Goal: Communication & Community: Answer question/provide support

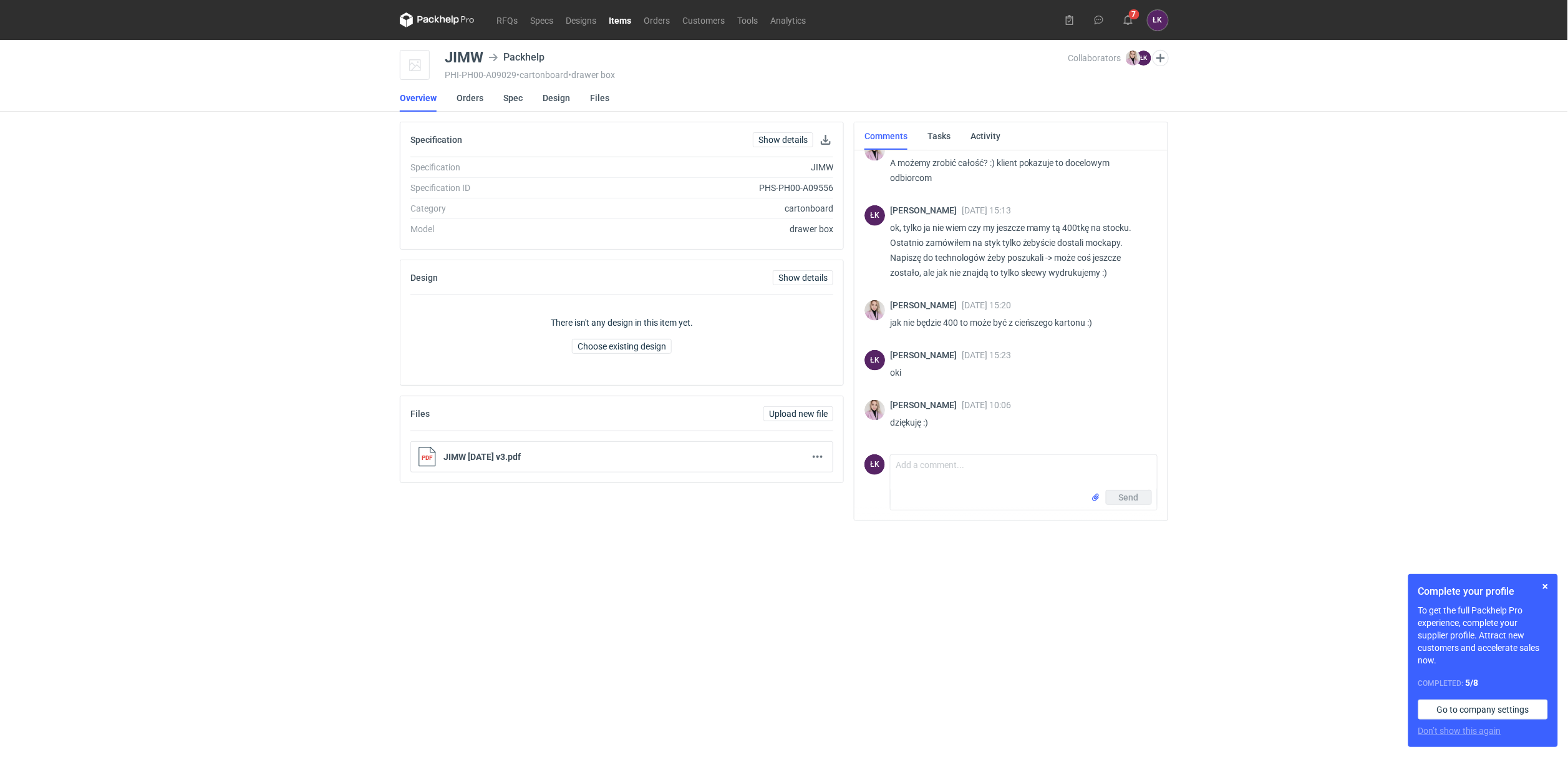
scroll to position [667, 0]
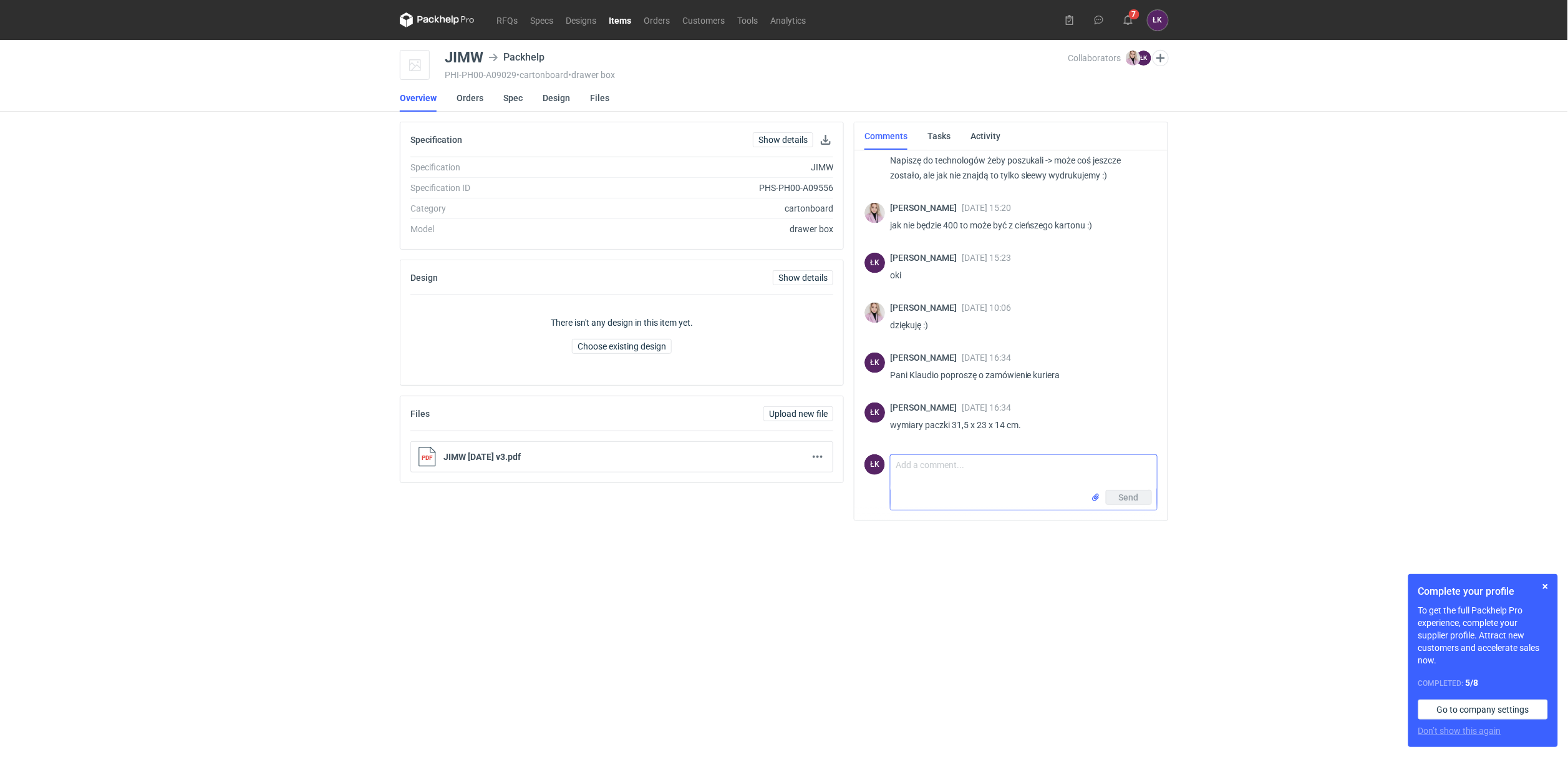
click at [962, 473] on textarea "Comment message" at bounding box center [1024, 472] width 266 height 35
type textarea "[PERSON_NAME], przypominam się:) czy zamówi Pani kuriera?"
click at [1123, 498] on span "Send" at bounding box center [1129, 497] width 20 height 9
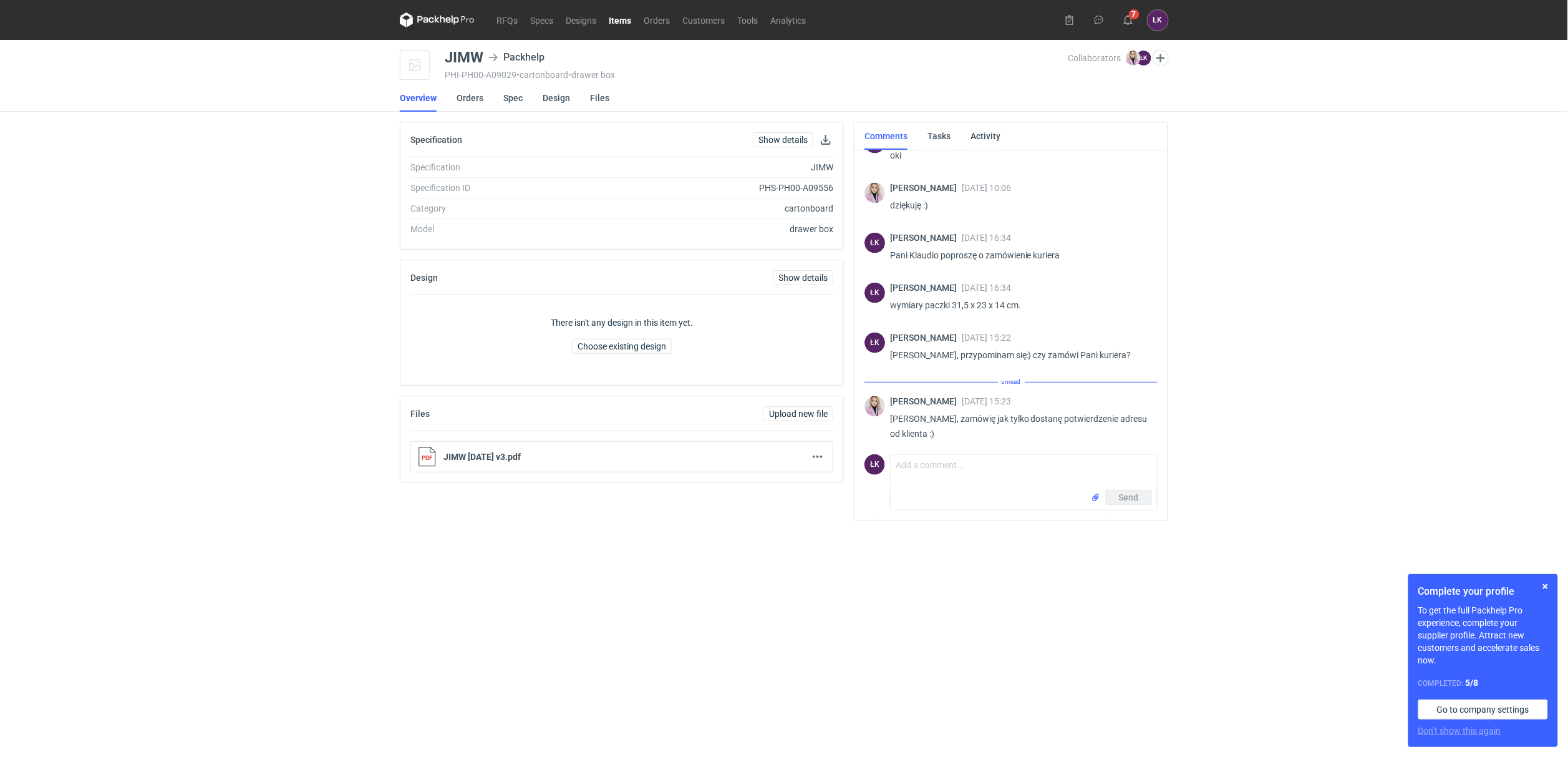
scroll to position [795, 0]
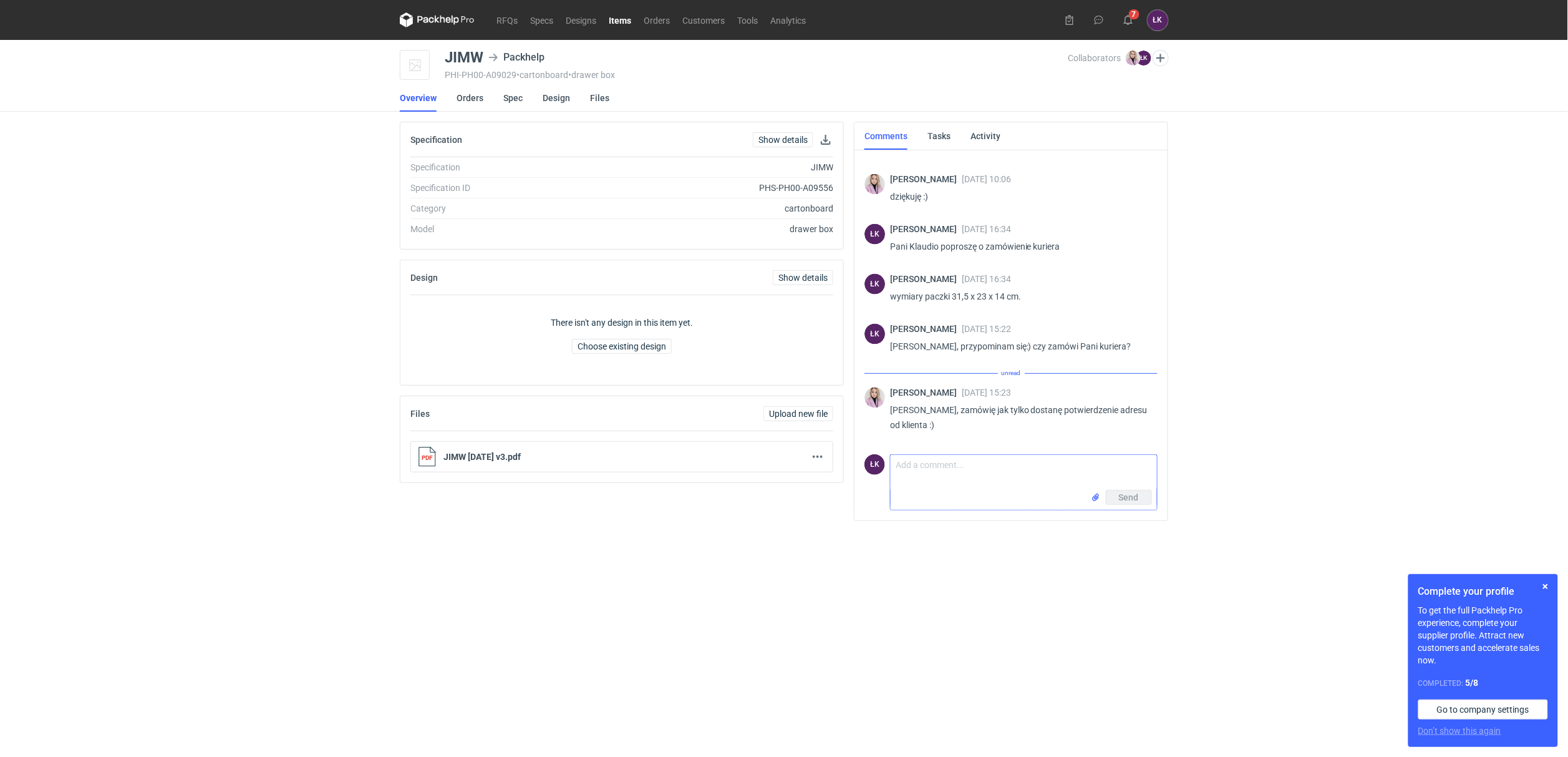
click at [937, 476] on textarea "Comment message" at bounding box center [1024, 472] width 266 height 35
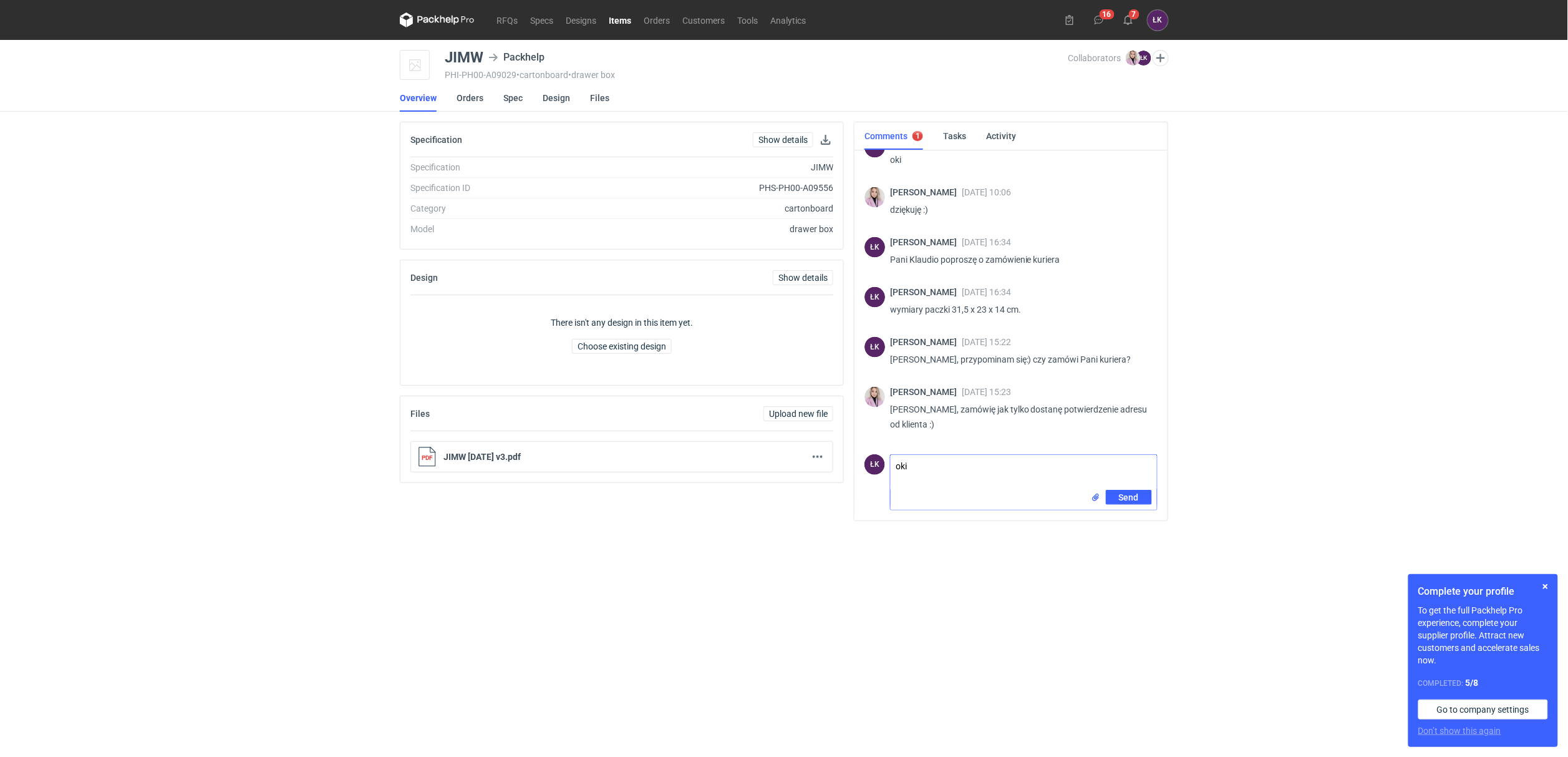
type textarea "oki"
